Goal: Task Accomplishment & Management: Manage account settings

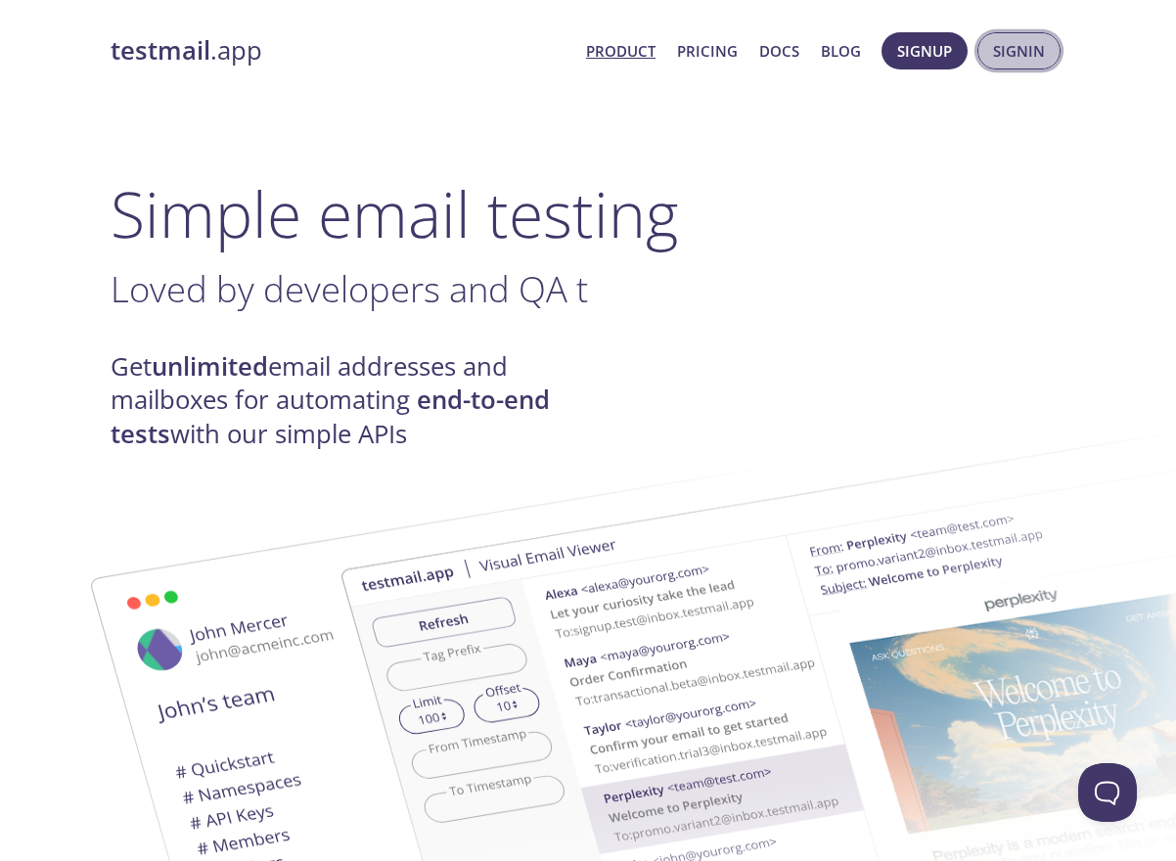
click at [1008, 45] on span "Signin" at bounding box center [1019, 50] width 52 height 25
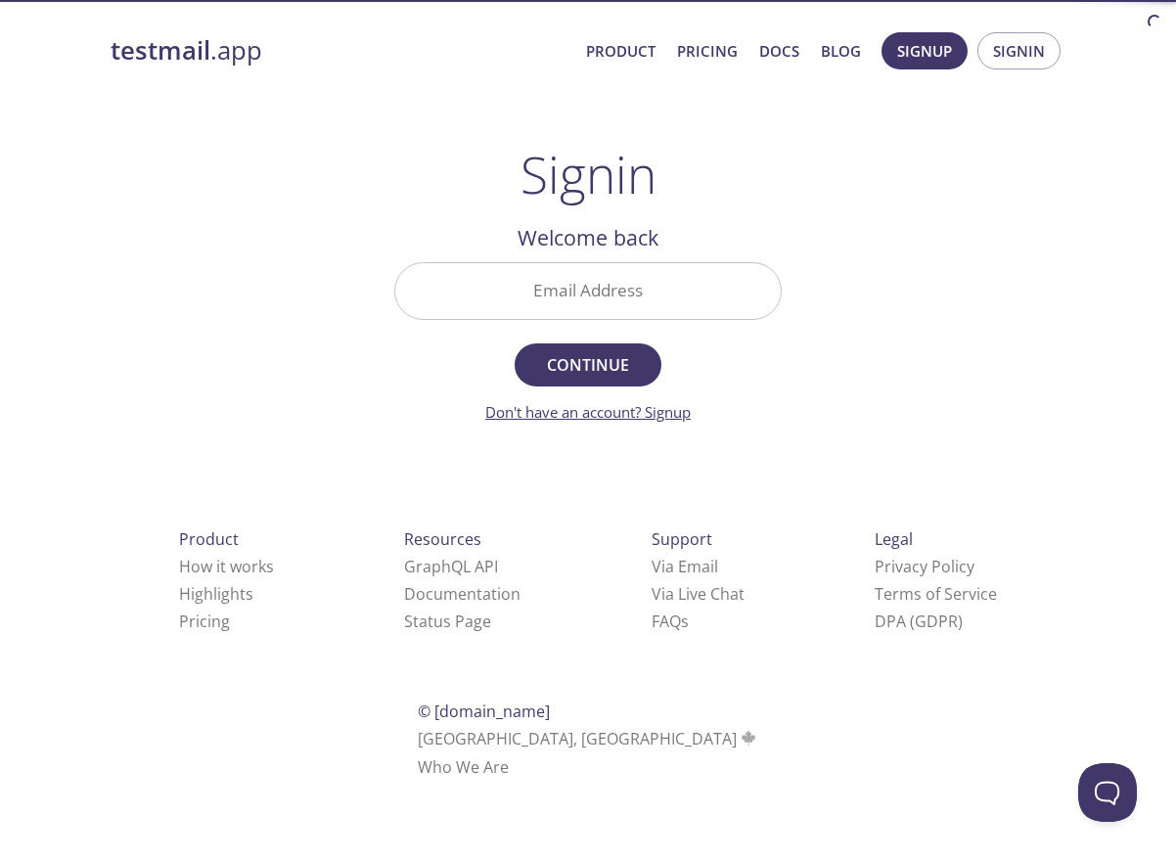
click at [661, 413] on link "Don't have an account? Signup" at bounding box center [587, 412] width 205 height 20
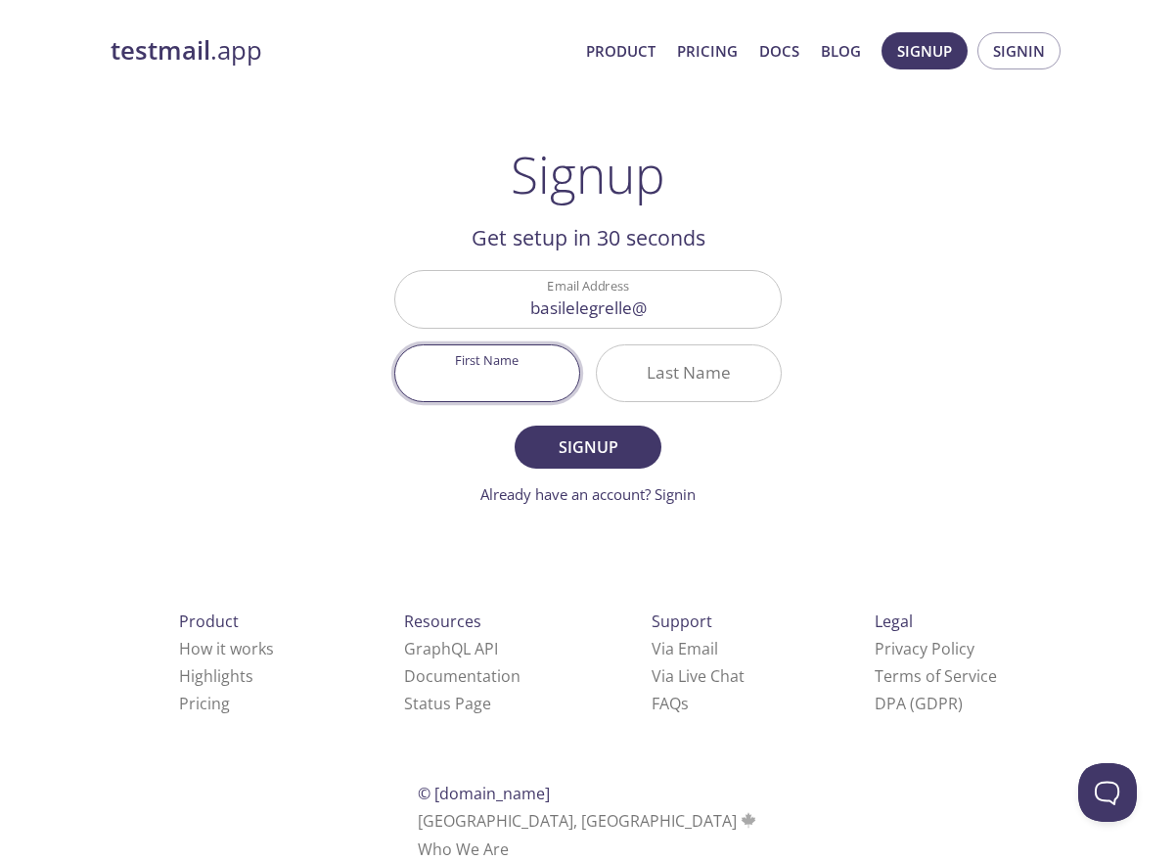
click at [692, 293] on input "basilelegrelle@" at bounding box center [587, 299] width 385 height 56
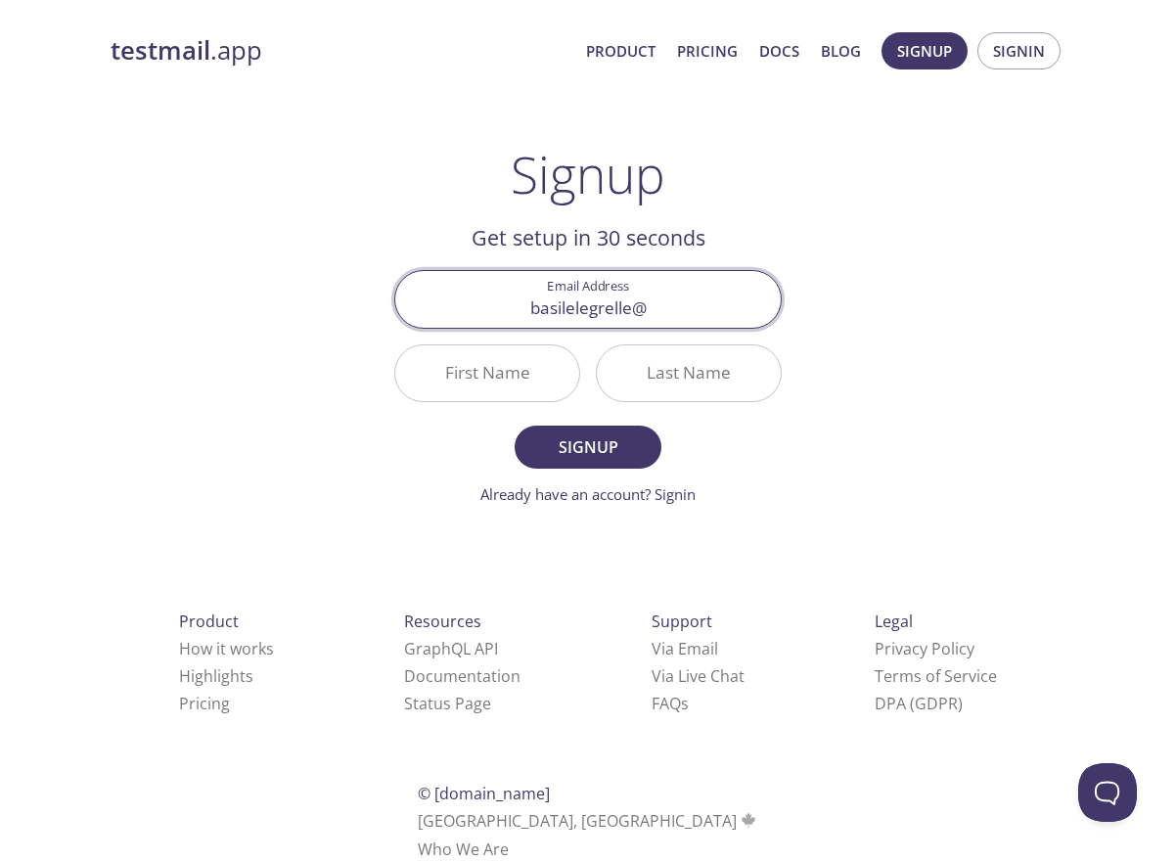
click at [693, 303] on input "basilelegrelle@" at bounding box center [587, 299] width 385 height 56
type input "[EMAIL_ADDRESS][DOMAIN_NAME]"
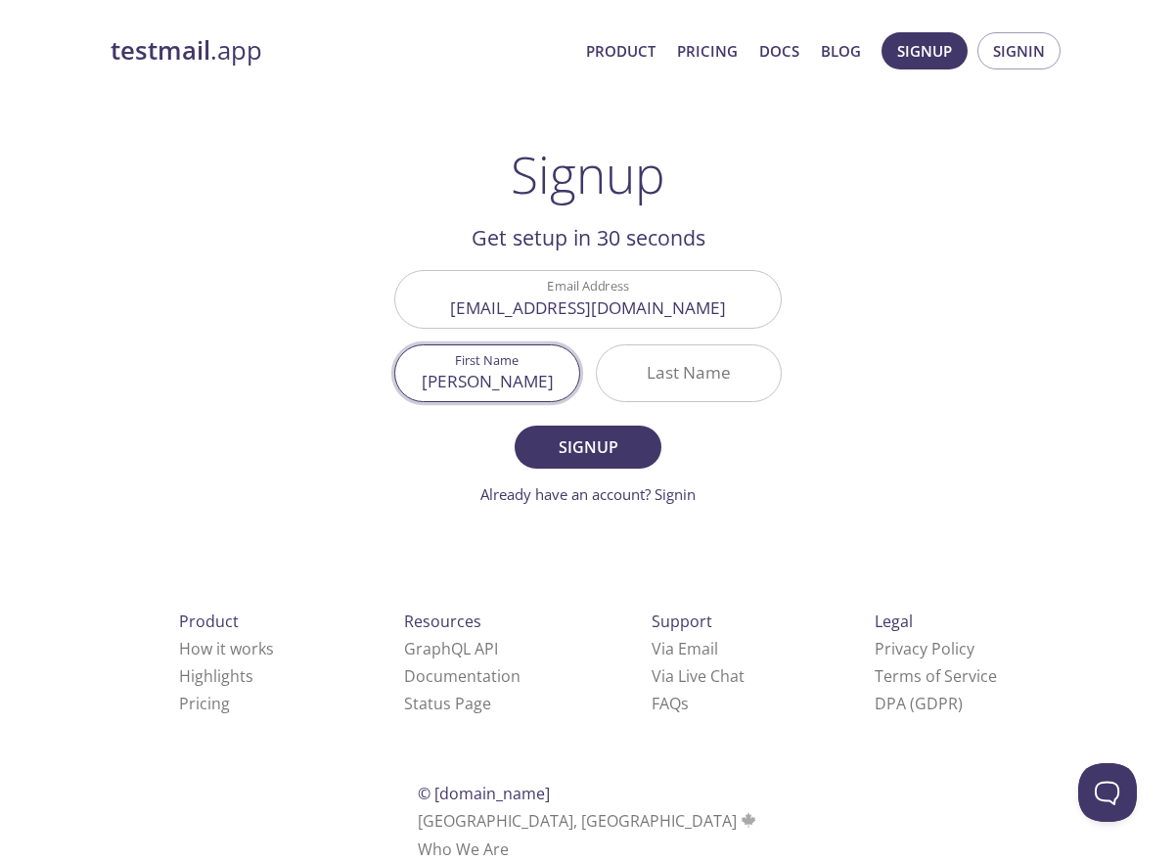
type input "[PERSON_NAME]"
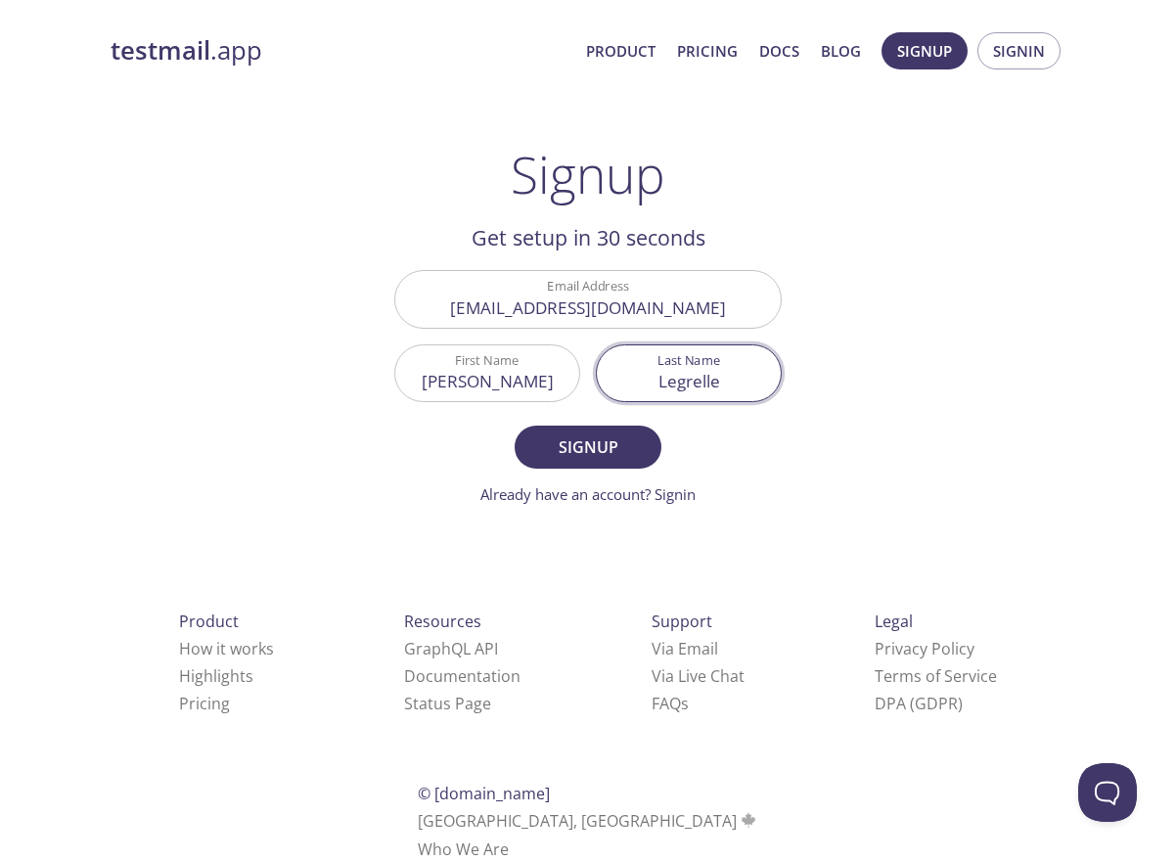
type input "Legrelle"
click at [610, 476] on form "Email Address [EMAIL_ADDRESS][DOMAIN_NAME] First Name [PERSON_NAME] Last Name […" at bounding box center [587, 387] width 387 height 235
click at [610, 450] on span "Signup" at bounding box center [588, 446] width 104 height 27
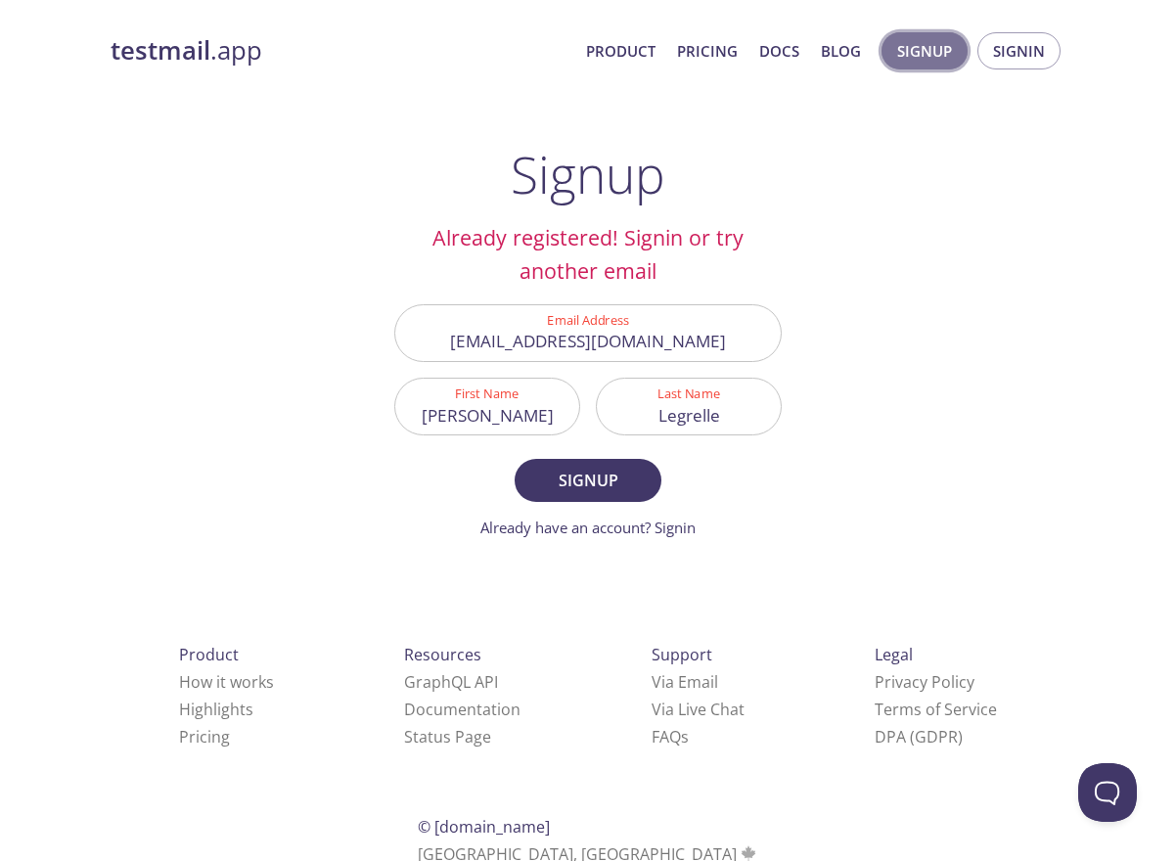
click at [895, 47] on button "Signup" at bounding box center [924, 50] width 86 height 37
click at [576, 482] on span "Signup" at bounding box center [588, 480] width 104 height 27
click at [915, 54] on span "Signup" at bounding box center [924, 50] width 55 height 25
click at [229, 48] on link "testmail .app" at bounding box center [341, 50] width 460 height 33
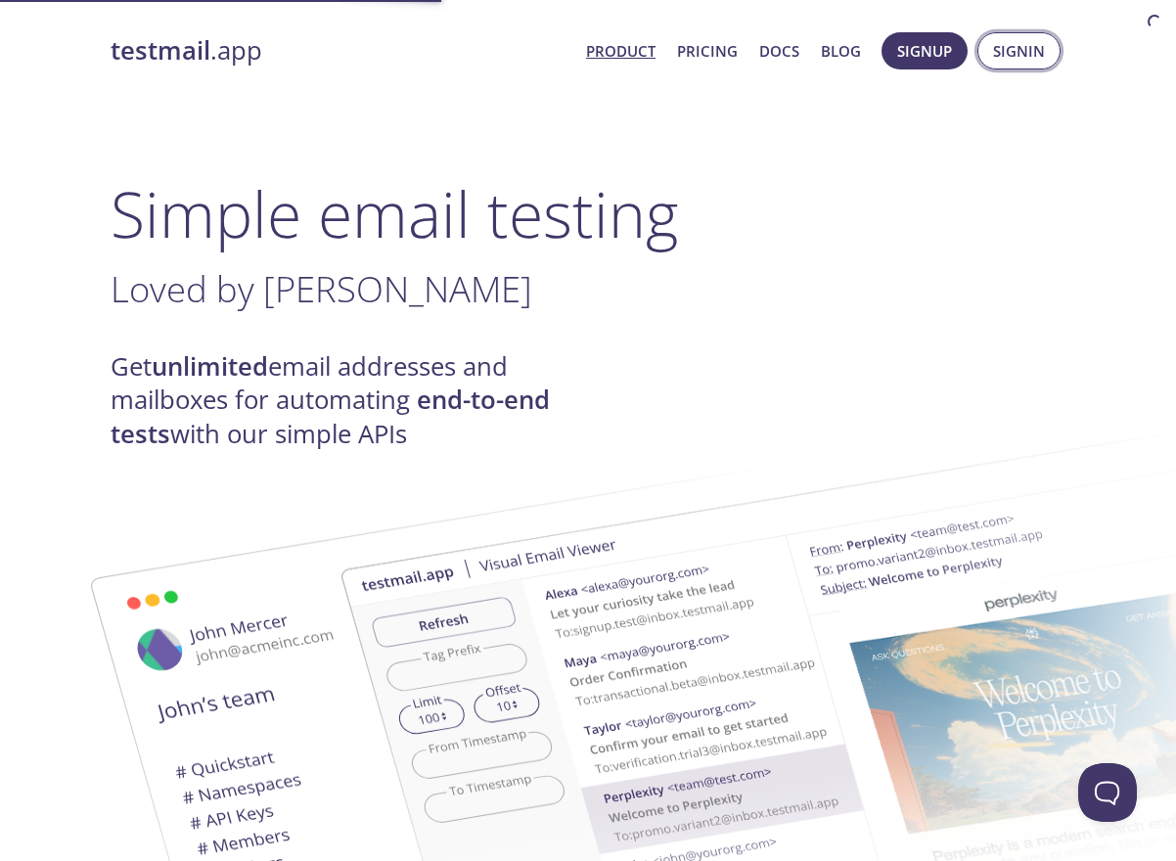
click at [1014, 49] on span "Signin" at bounding box center [1019, 50] width 52 height 25
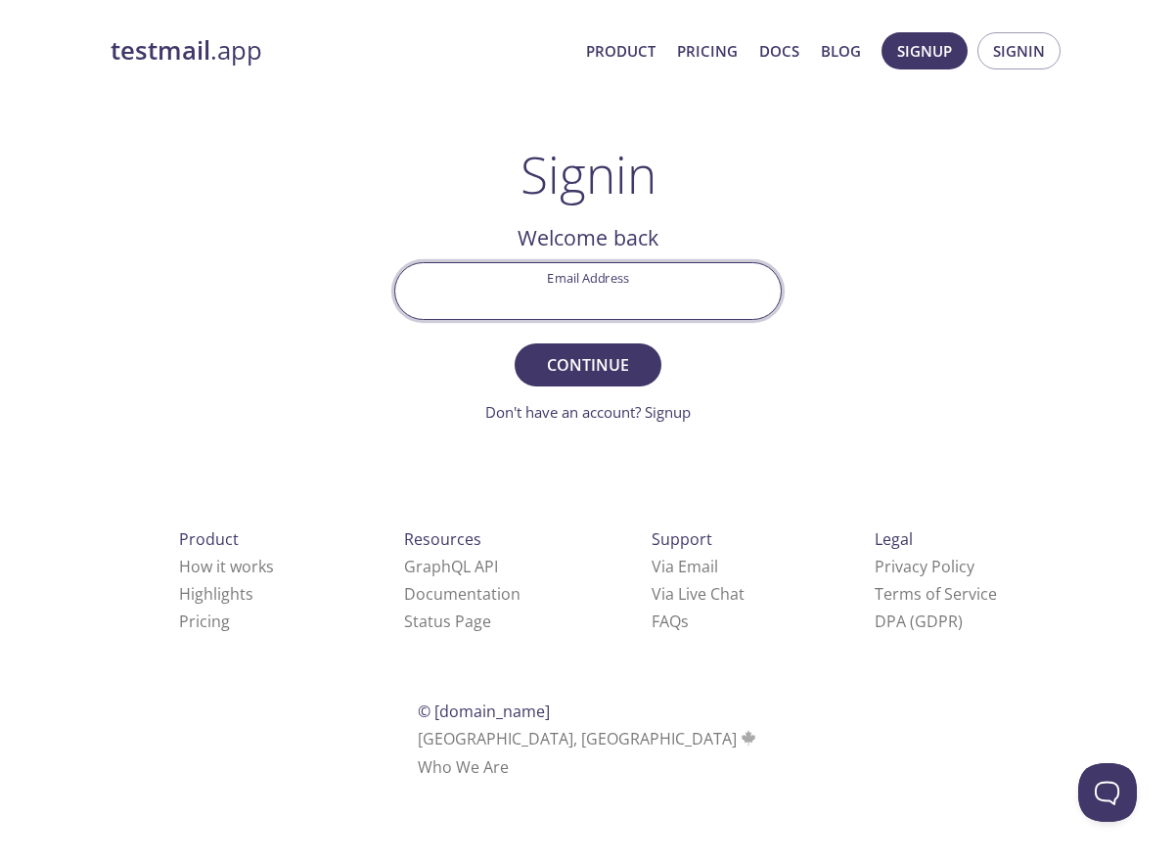
click at [658, 289] on input "Email Address" at bounding box center [587, 291] width 385 height 56
type input "[EMAIL_ADDRESS][DOMAIN_NAME]"
click at [515, 343] on button "Continue" at bounding box center [588, 364] width 147 height 43
click at [591, 300] on input "Signin Security Code" at bounding box center [587, 291] width 385 height 56
paste input "4EWN1NM"
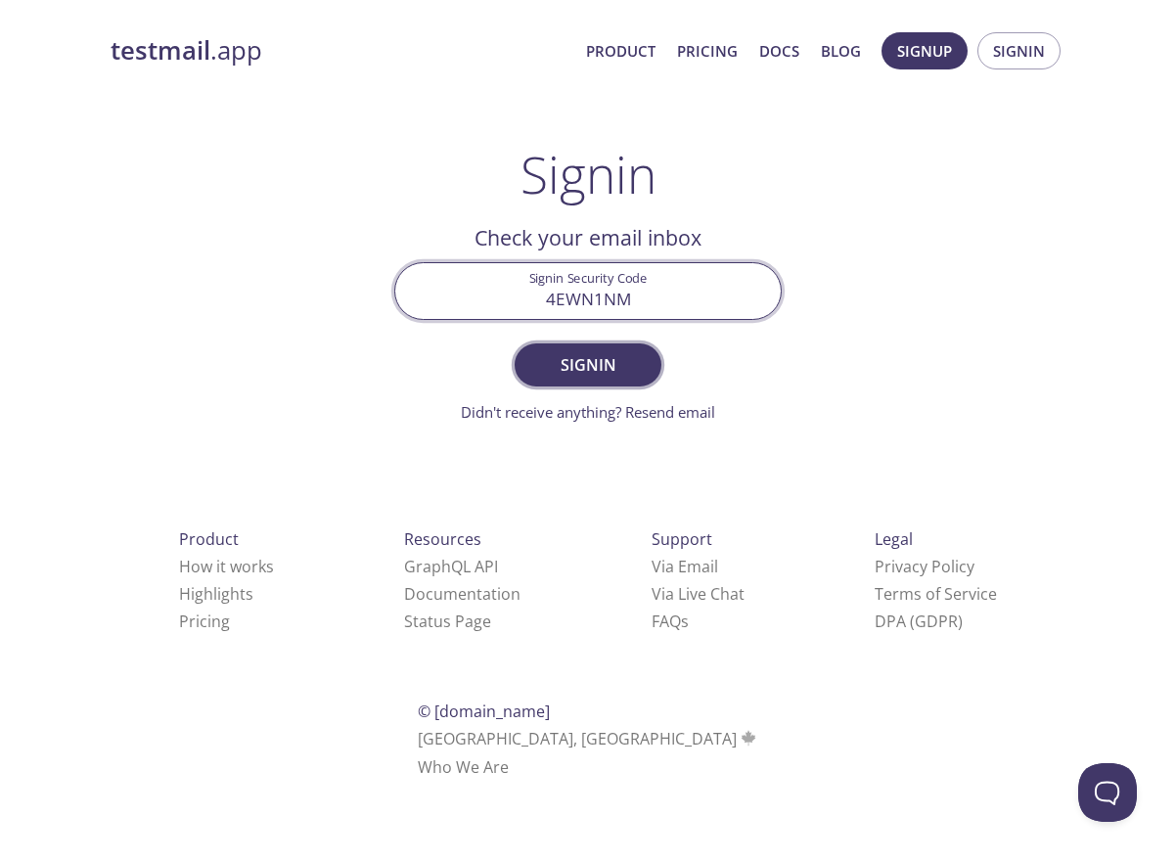
type input "4EWN1NM"
click at [608, 363] on span "Signin" at bounding box center [588, 364] width 104 height 27
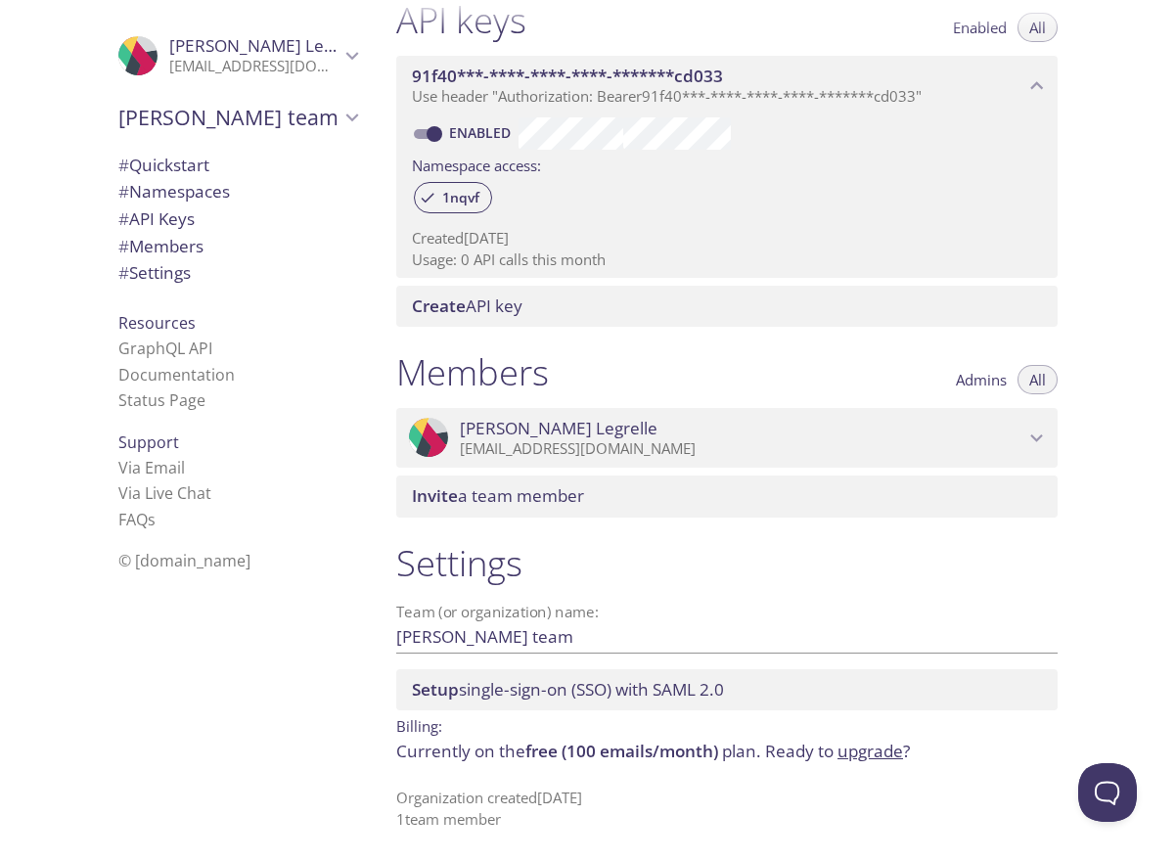
scroll to position [506, 0]
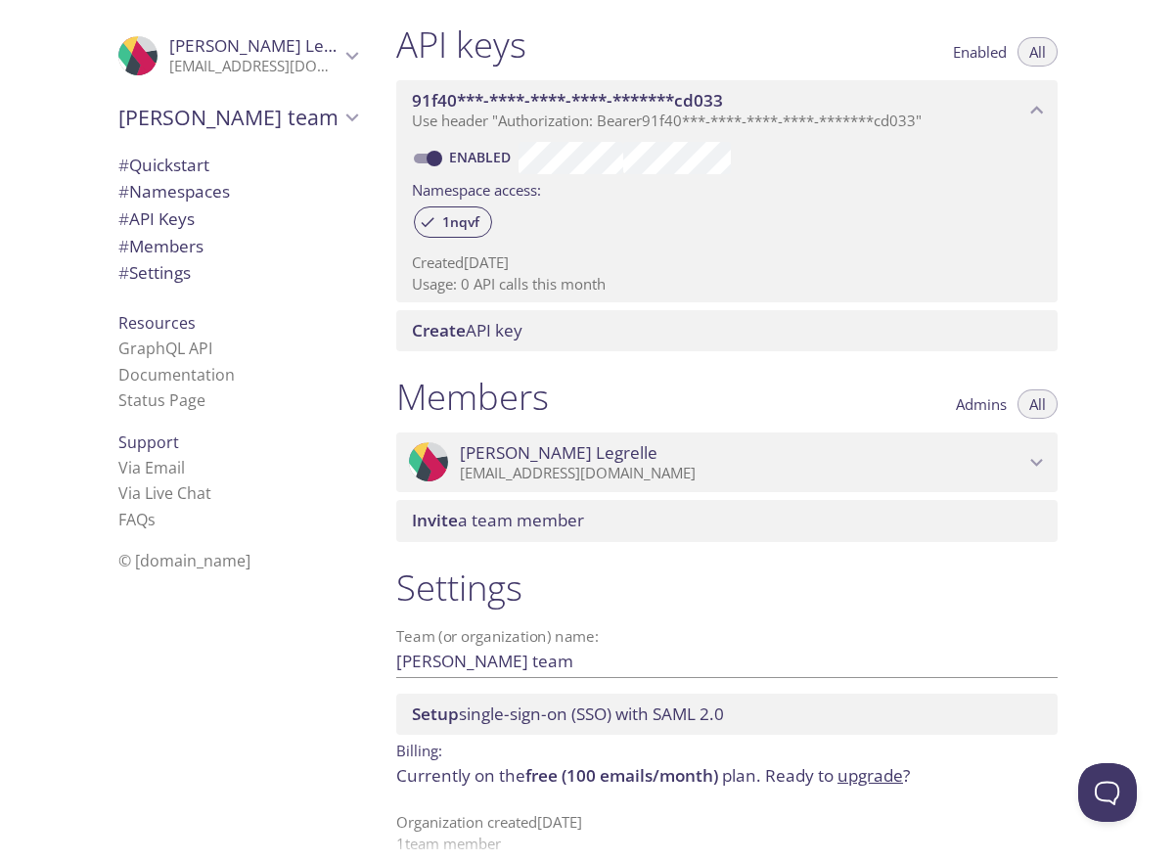
click at [712, 94] on span "91f40***-****-****-****-*******cd033" at bounding box center [567, 100] width 311 height 22
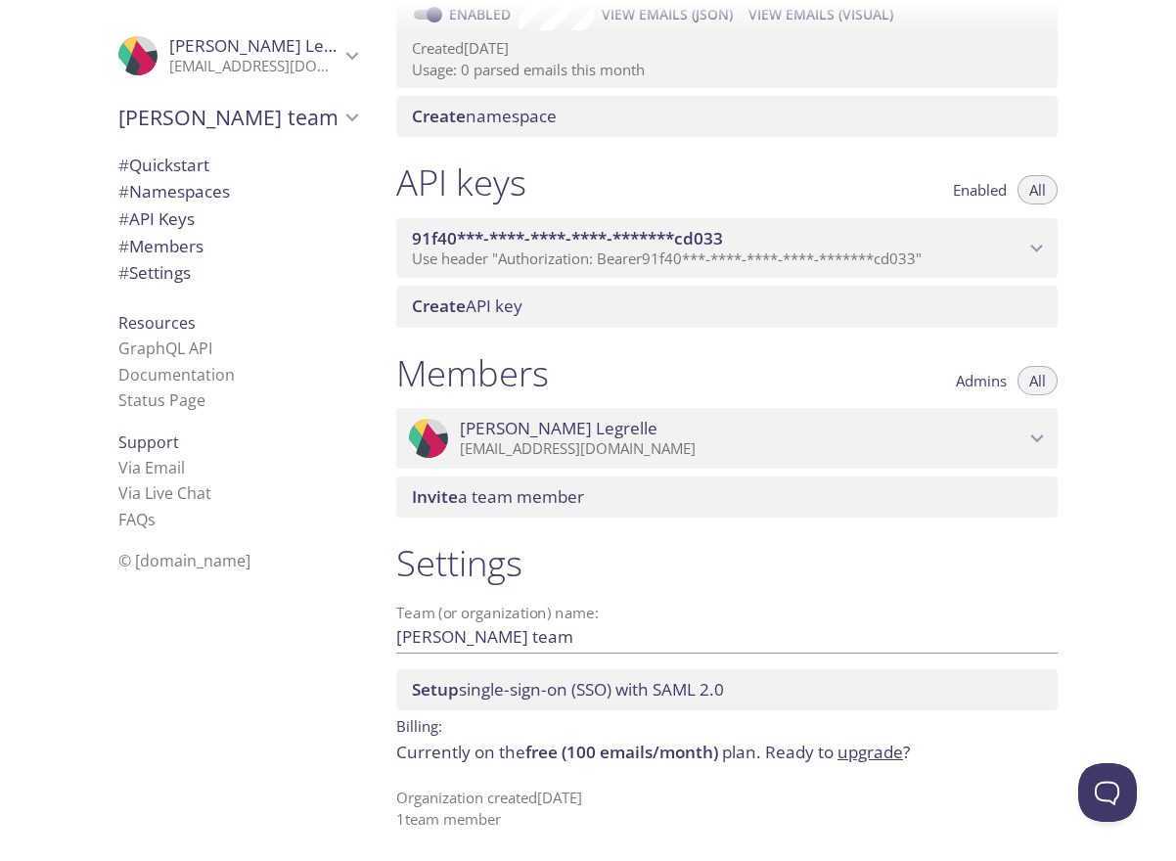
click at [726, 256] on span "Use header "Authorization: Bearer 91f40***-****-****-****-*******cd033 "" at bounding box center [667, 258] width 510 height 20
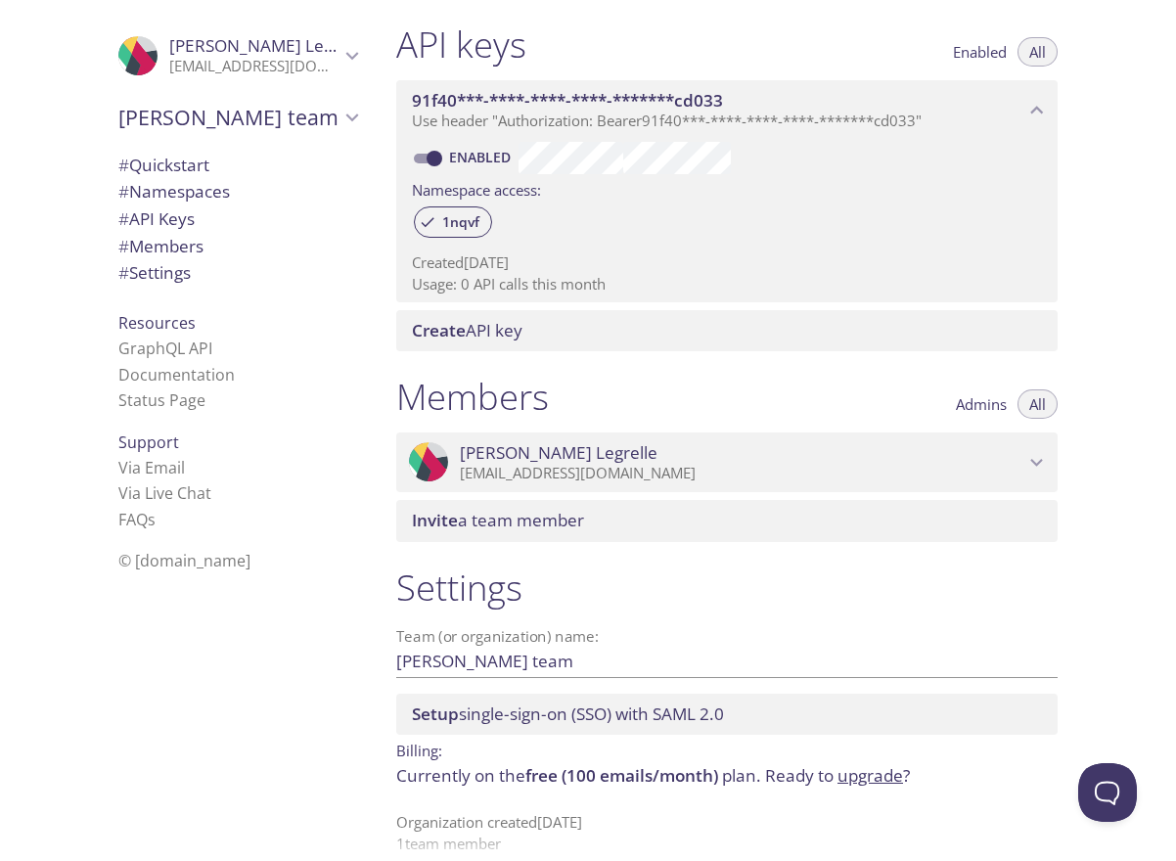
scroll to position [530, 0]
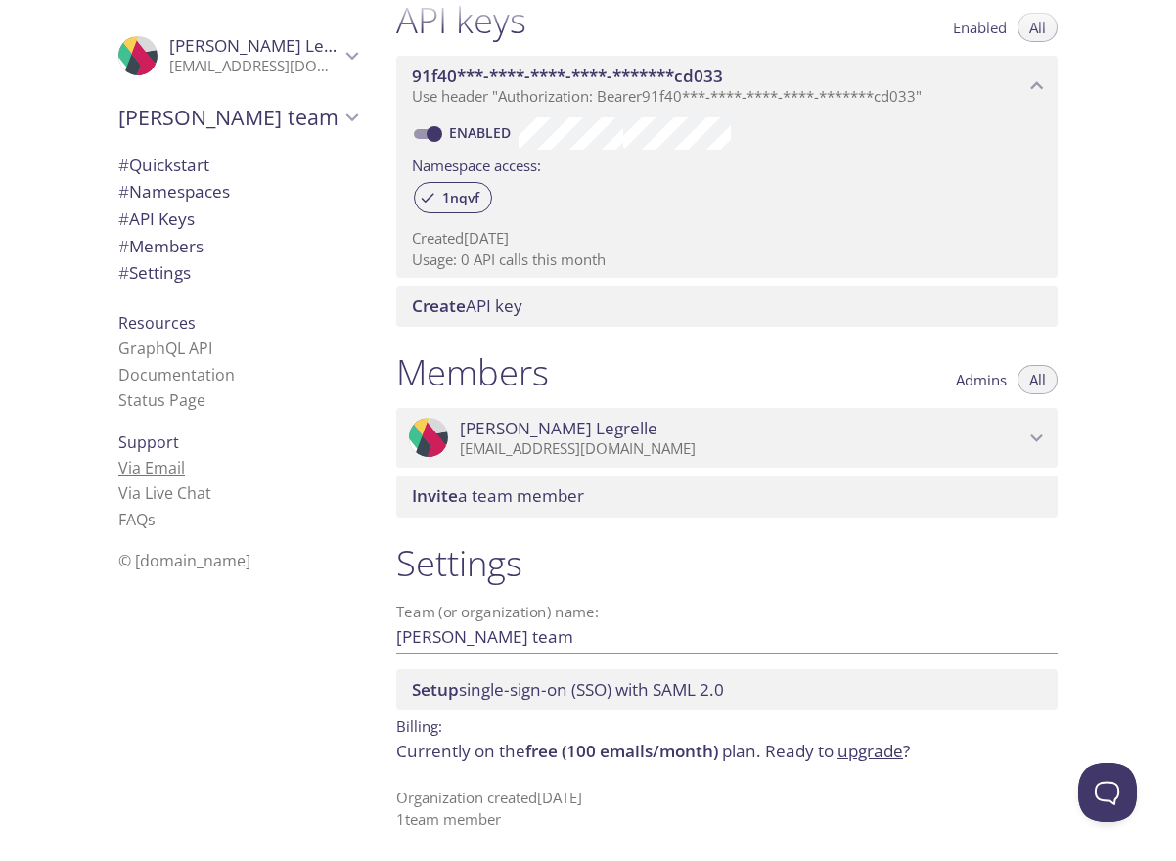
click at [157, 472] on link "Via Email" at bounding box center [151, 468] width 67 height 22
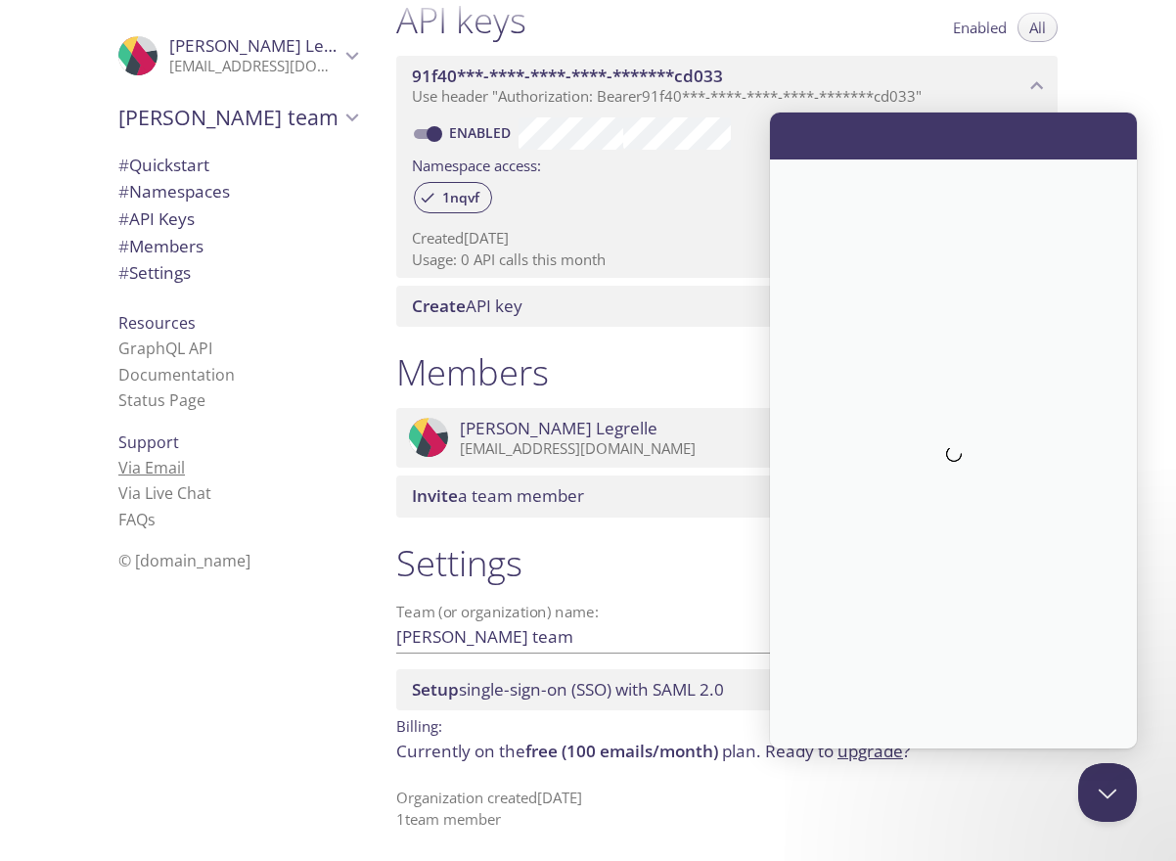
scroll to position [0, 0]
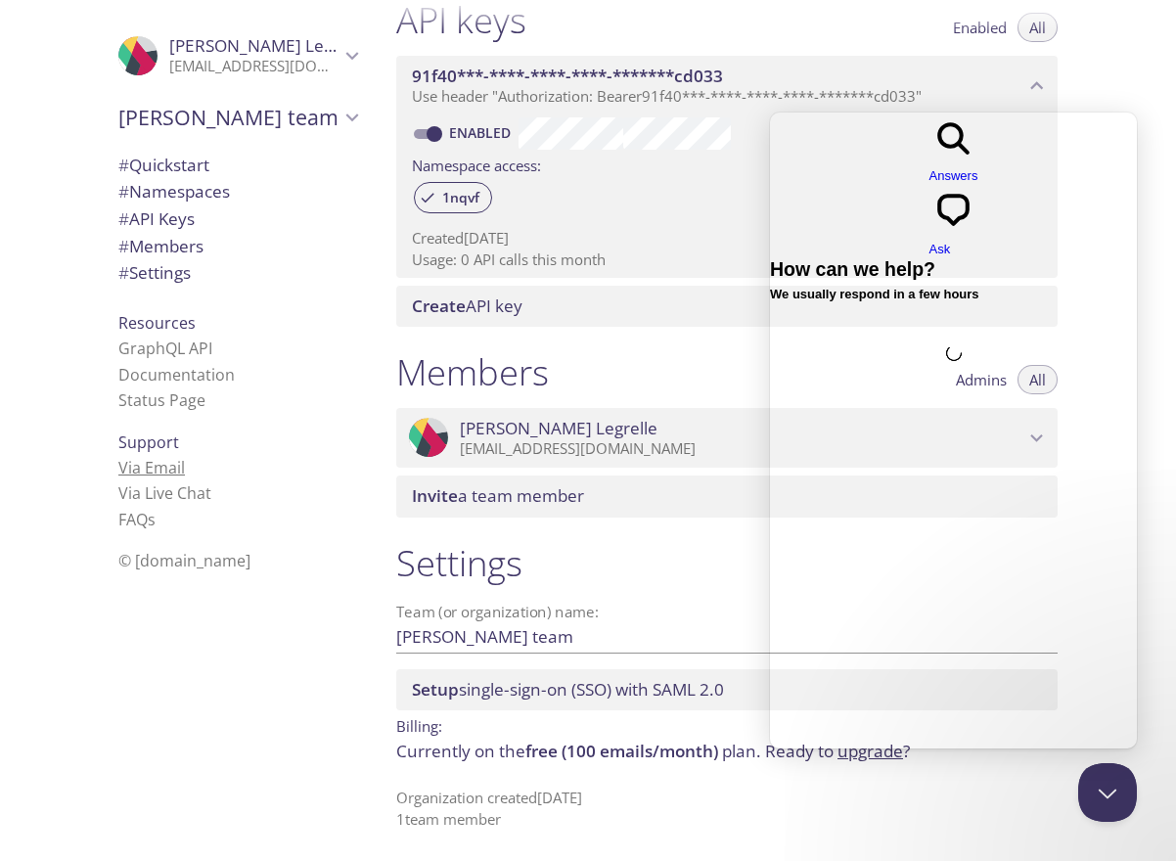
click at [157, 475] on link "Via Email" at bounding box center [151, 468] width 67 height 22
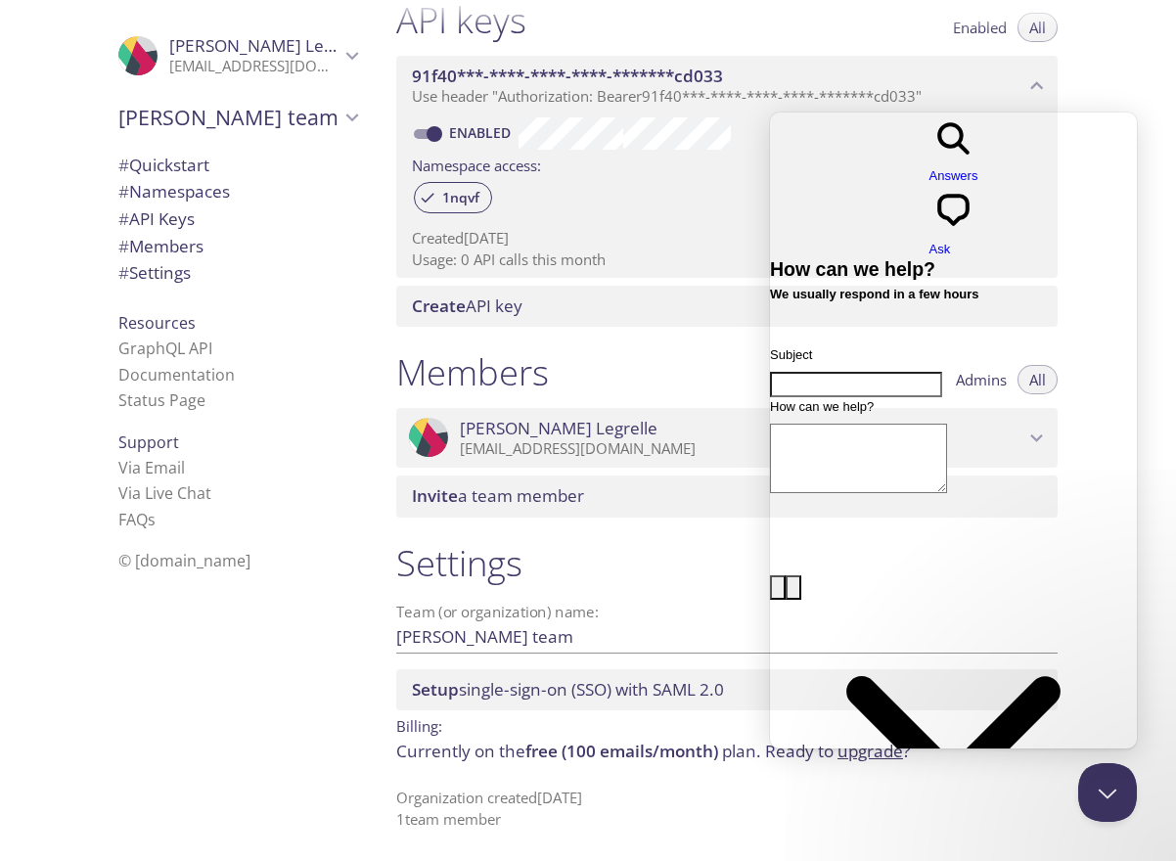
click at [75, 384] on div ".cls-1 { fill: #6d5ca8; } .cls-2 { fill: #3fc191; } .cls-3 { fill: #3b4752; } .…" at bounding box center [190, 430] width 381 height 861
click at [157, 193] on span "# Namespaces" at bounding box center [174, 191] width 112 height 22
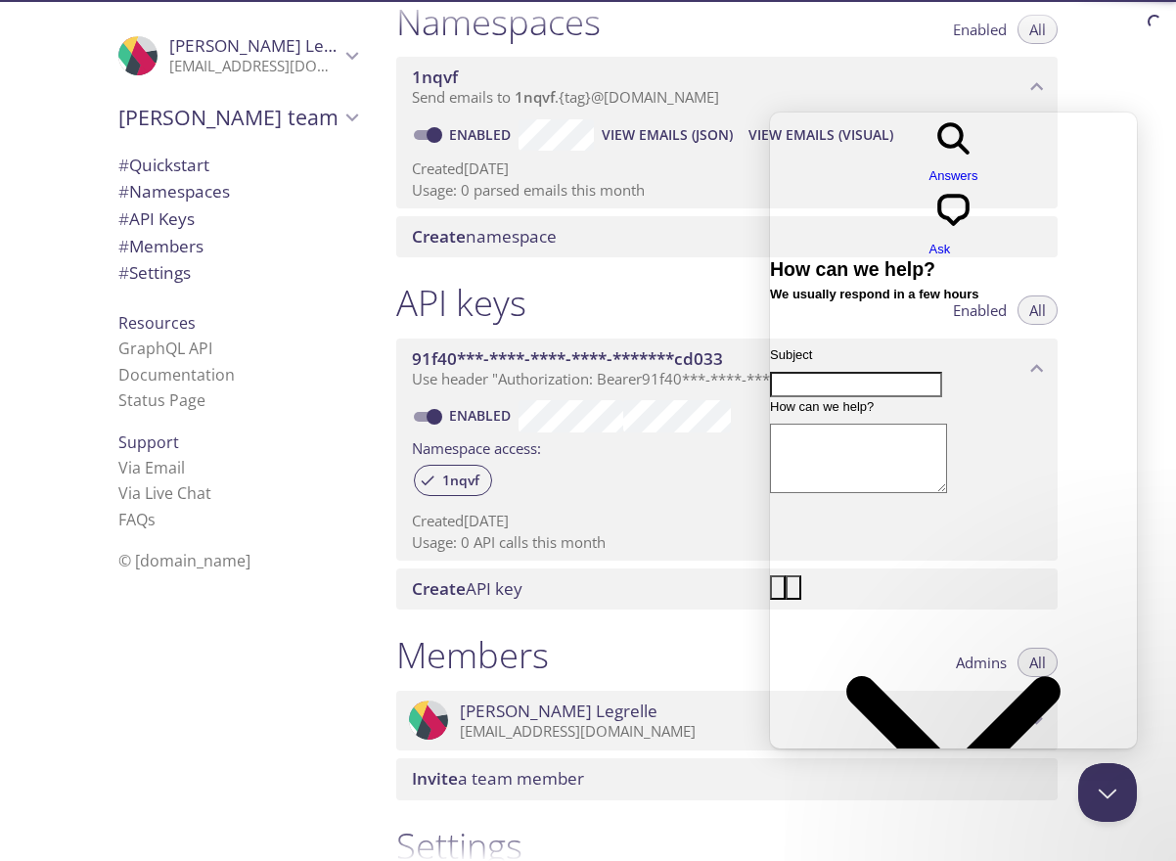
click at [163, 169] on span "# Quickstart" at bounding box center [163, 165] width 91 height 22
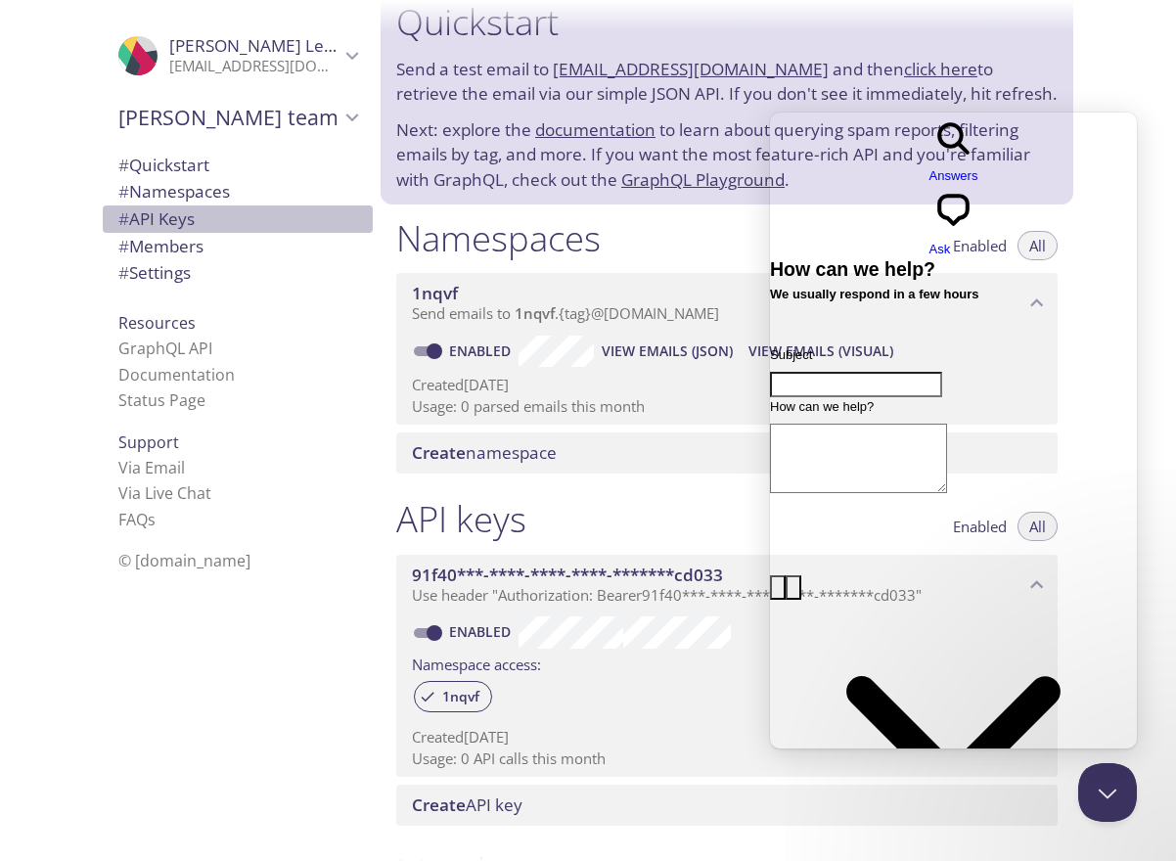
click at [182, 222] on span "# API Keys" at bounding box center [156, 218] width 76 height 22
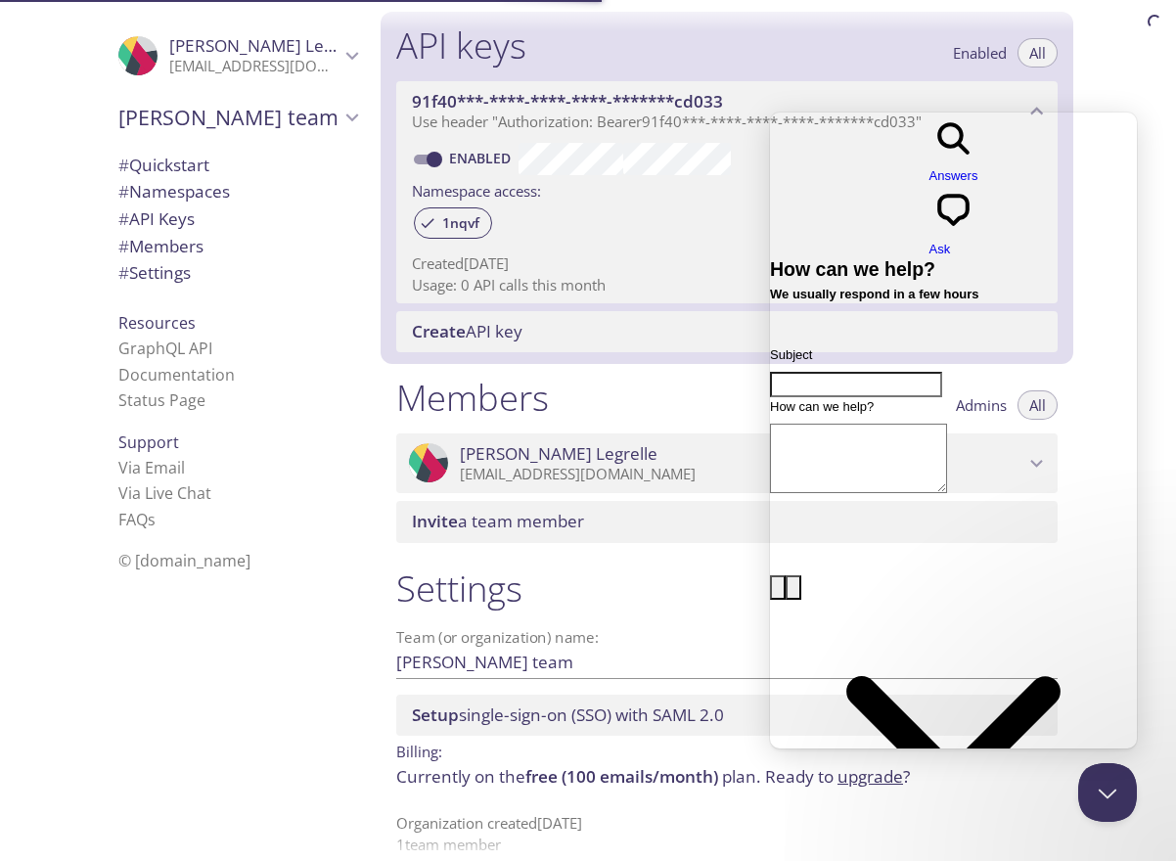
scroll to position [528, 0]
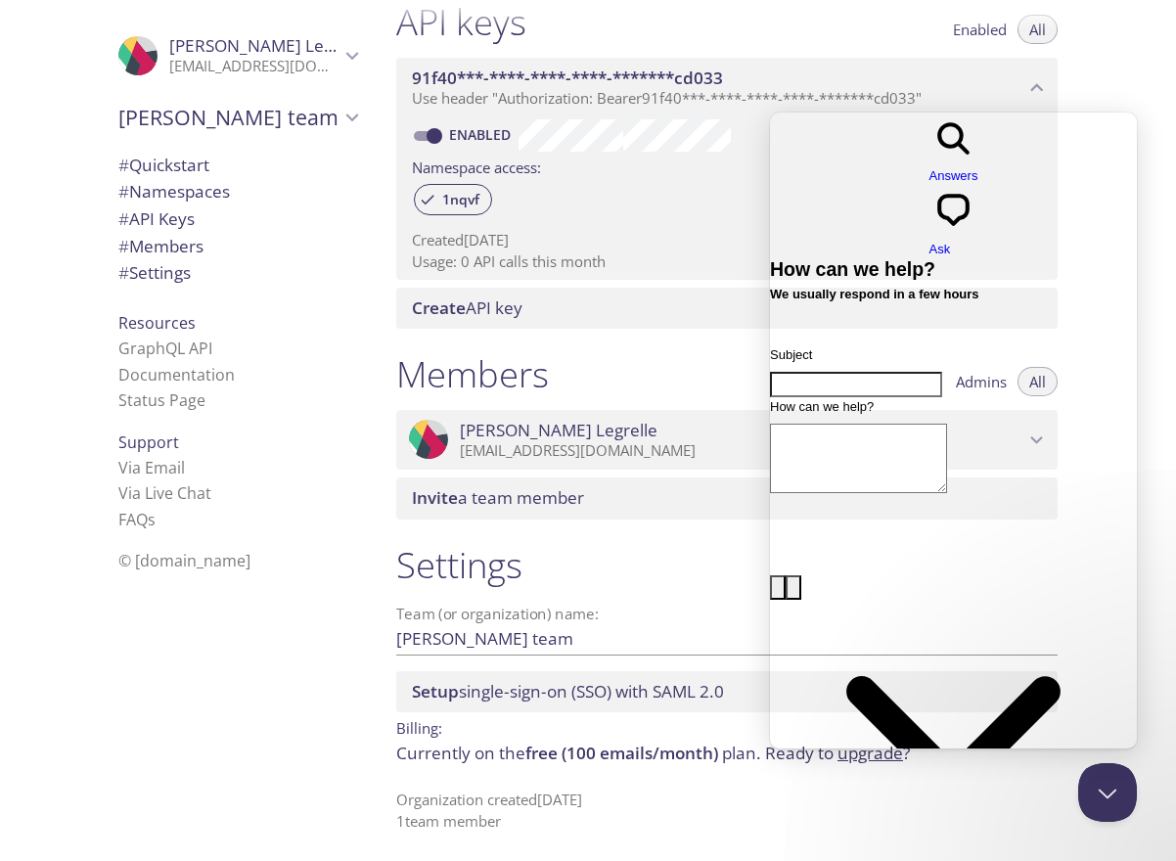
click at [343, 320] on div "Resources GraphQL API Documentation Status Page" at bounding box center [238, 361] width 270 height 119
click at [1113, 791] on button "Close Beacon popover" at bounding box center [1103, 788] width 59 height 59
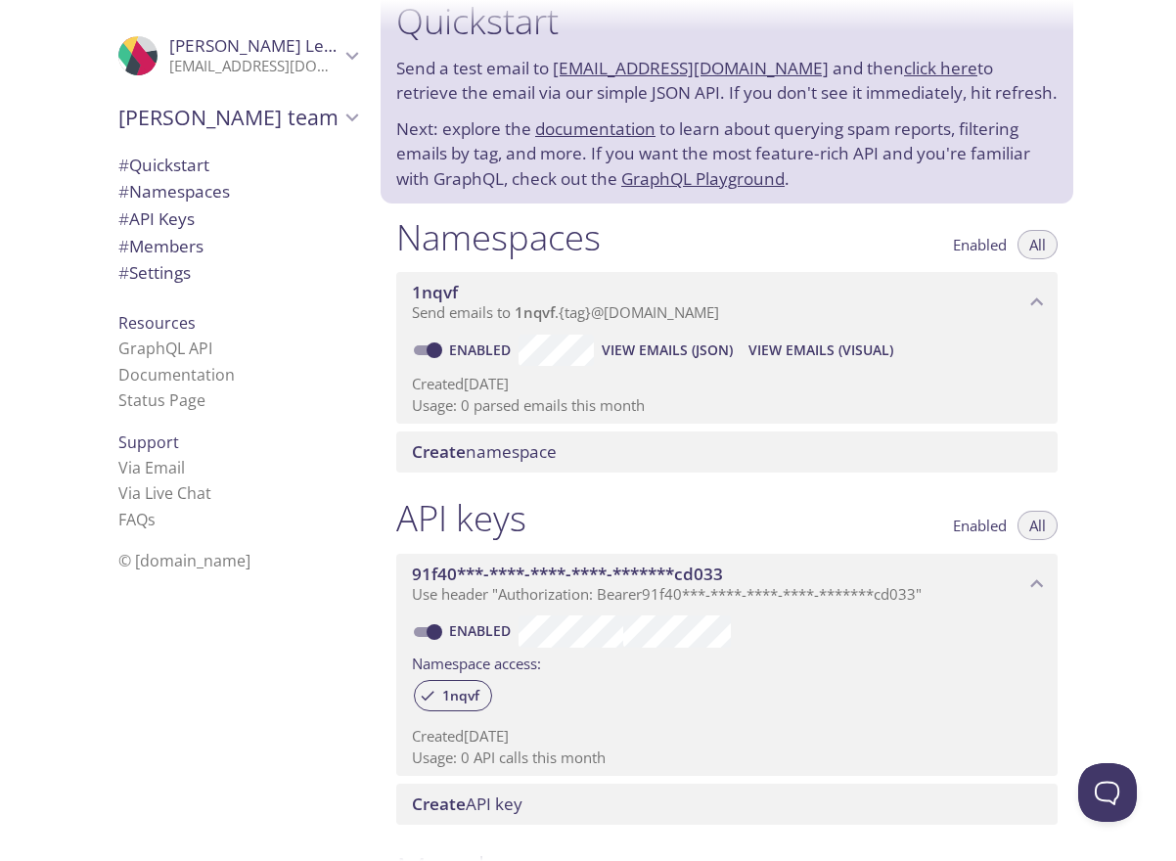
scroll to position [0, 0]
